Goal: Find specific page/section: Find specific page/section

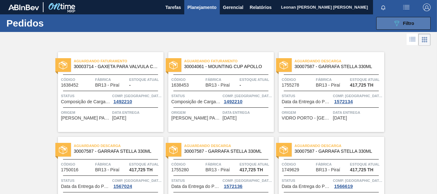
click at [384, 19] on button "089F7B8B-B2A5-4AFE-B5C0-19BA573D28AC Filtro" at bounding box center [403, 23] width 54 height 13
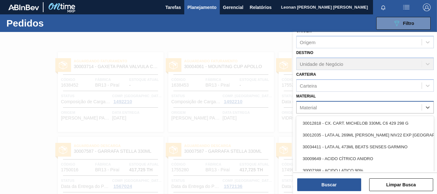
click at [364, 108] on div "Material" at bounding box center [358, 107] width 125 height 9
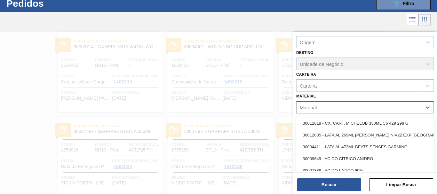
scroll to position [20, 0]
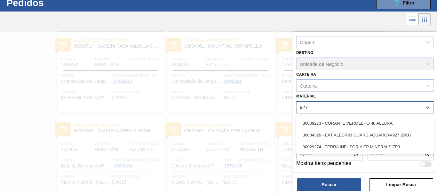
type input "9274"
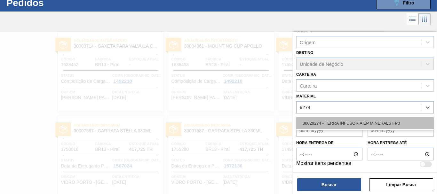
click at [363, 122] on div "30029274 - TERRA INFUSORIA EP MINERALS FP3" at bounding box center [364, 123] width 137 height 12
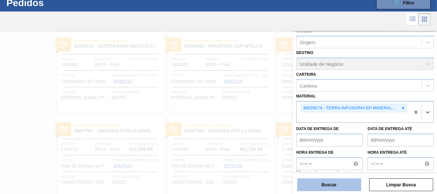
click at [321, 182] on button "Buscar" at bounding box center [329, 184] width 64 height 13
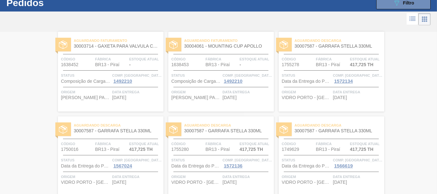
scroll to position [0, 0]
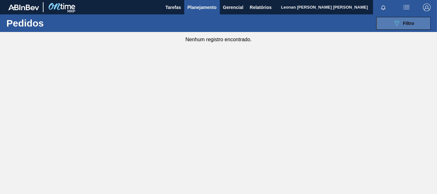
click at [400, 20] on div "089F7B8B-B2A5-4AFE-B5C0-19BA573D28AC Filtro" at bounding box center [402, 23] width 21 height 8
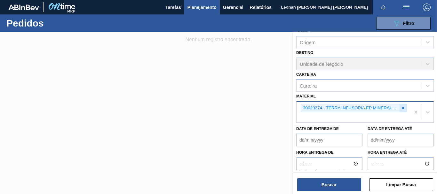
click at [402, 109] on icon at bounding box center [402, 108] width 4 height 4
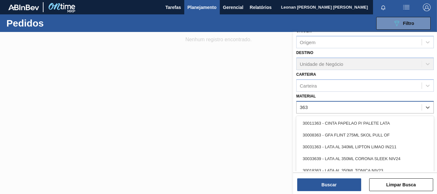
type input "3637"
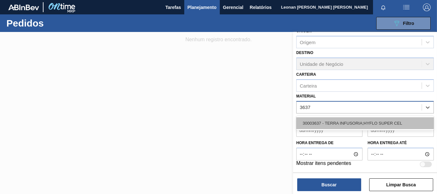
click at [398, 119] on div "30003637 - TERRA INFUSORIA;HYFLO SUPER CEL" at bounding box center [364, 123] width 137 height 12
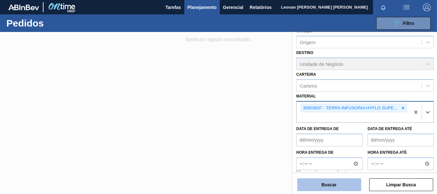
click at [341, 185] on button "Buscar" at bounding box center [329, 184] width 64 height 13
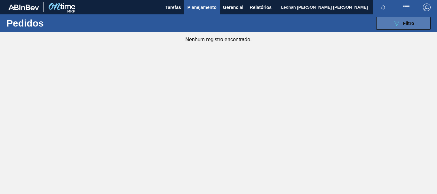
click at [382, 22] on button "089F7B8B-B2A5-4AFE-B5C0-19BA573D28AC Filtro" at bounding box center [403, 23] width 54 height 13
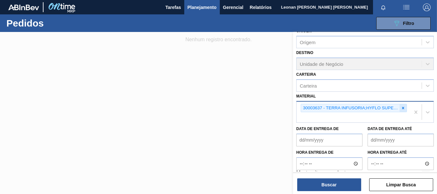
click at [404, 108] on icon at bounding box center [402, 108] width 4 height 4
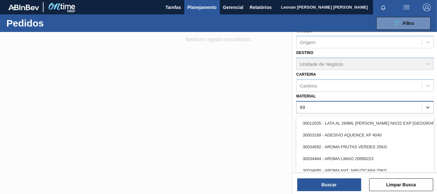
type input "6"
type input "3"
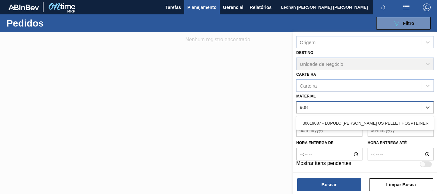
type input "9087"
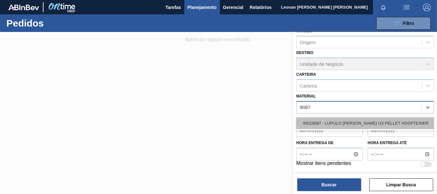
click at [397, 120] on div "30019087 - LUPULO [PERSON_NAME] US PELLET HOSPTEINER" at bounding box center [364, 123] width 137 height 12
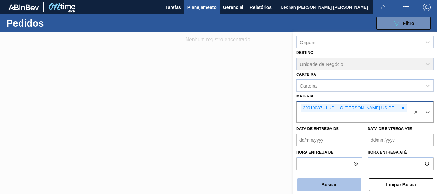
click at [345, 180] on button "Buscar" at bounding box center [329, 184] width 64 height 13
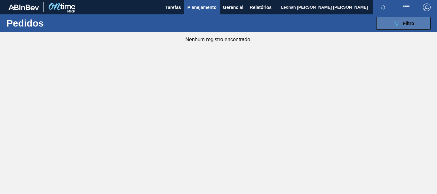
click at [401, 26] on div "089F7B8B-B2A5-4AFE-B5C0-19BA573D28AC Filtro" at bounding box center [402, 23] width 21 height 8
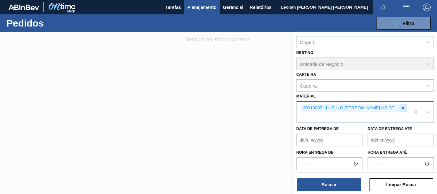
click at [403, 109] on icon at bounding box center [402, 108] width 4 height 4
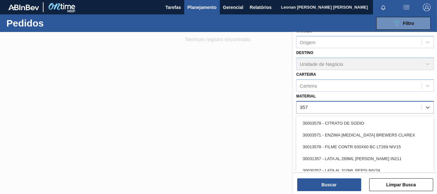
type input "3577"
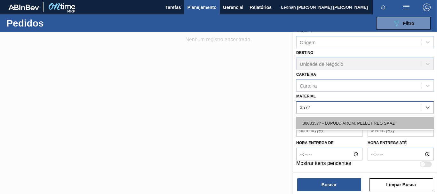
click at [375, 123] on div "30003577 - LUPULO AROM. PELLET REG SAAZ" at bounding box center [364, 123] width 137 height 12
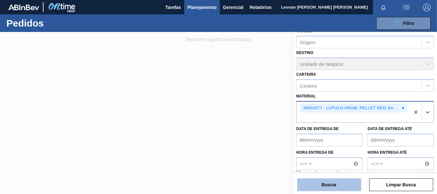
click at [343, 186] on button "Buscar" at bounding box center [329, 184] width 64 height 13
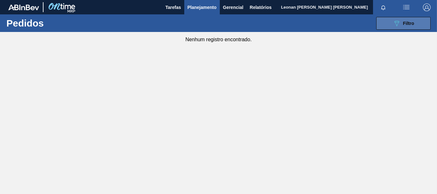
click at [412, 23] on span "Filtro" at bounding box center [408, 23] width 11 height 5
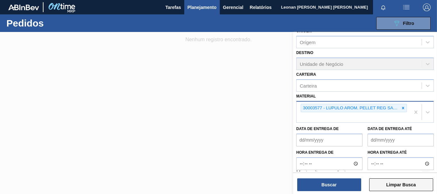
click at [413, 184] on button "Limpar Busca" at bounding box center [401, 184] width 64 height 13
